Goal: Transaction & Acquisition: Purchase product/service

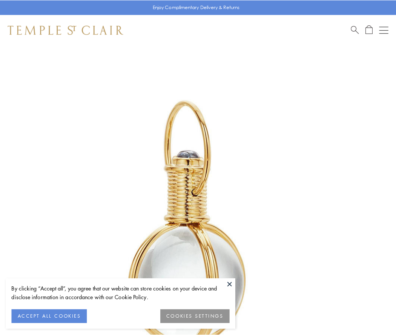
scroll to position [197, 0]
